Goal: Task Accomplishment & Management: Manage account settings

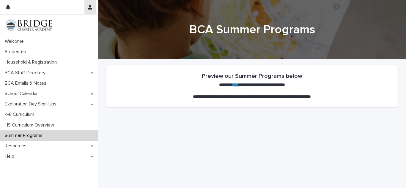
click at [90, 5] on icon "button" at bounding box center [90, 7] width 4 height 5
click at [66, 26] on p "Log Out" at bounding box center [72, 25] width 37 height 10
